Goal: Task Accomplishment & Management: Understand process/instructions

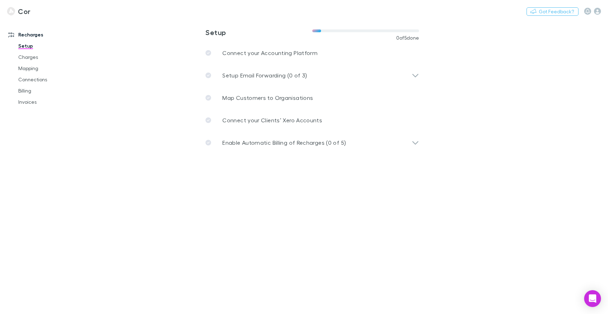
click at [158, 76] on main "**********" at bounding box center [349, 167] width 518 height 295
click at [599, 9] on icon "button" at bounding box center [597, 11] width 7 height 7
